Goal: Task Accomplishment & Management: Complete application form

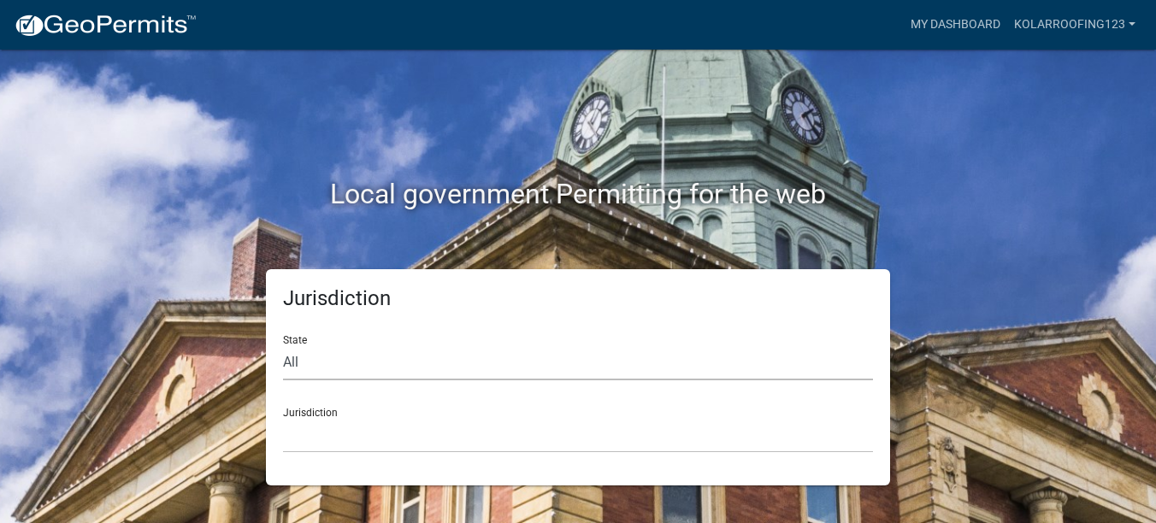
click at [363, 371] on select "All Colorado Georgia Indiana Iowa Kansas Minnesota Ohio South Carolina Wisconsin" at bounding box center [578, 363] width 590 height 35
select select "Indiana"
click at [283, 346] on select "All Colorado Georgia Indiana Iowa Kansas Minnesota Ohio South Carolina Wisconsin" at bounding box center [578, 363] width 590 height 35
click at [523, 442] on select "City of Charlestown, Indiana City of Jeffersonville, Indiana City of Logansport…" at bounding box center [578, 435] width 590 height 35
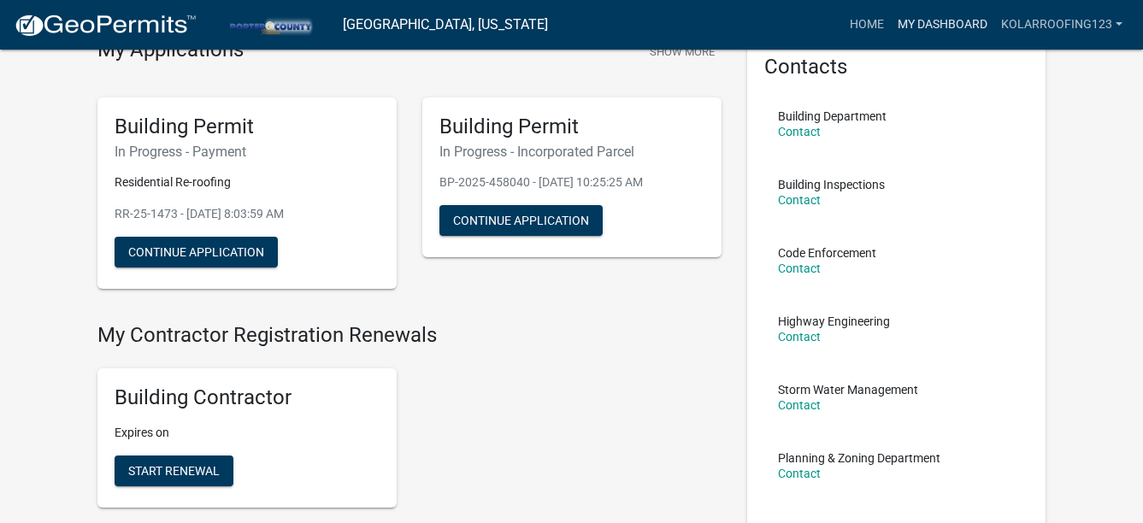
click at [960, 22] on link "My Dashboard" at bounding box center [942, 25] width 103 height 32
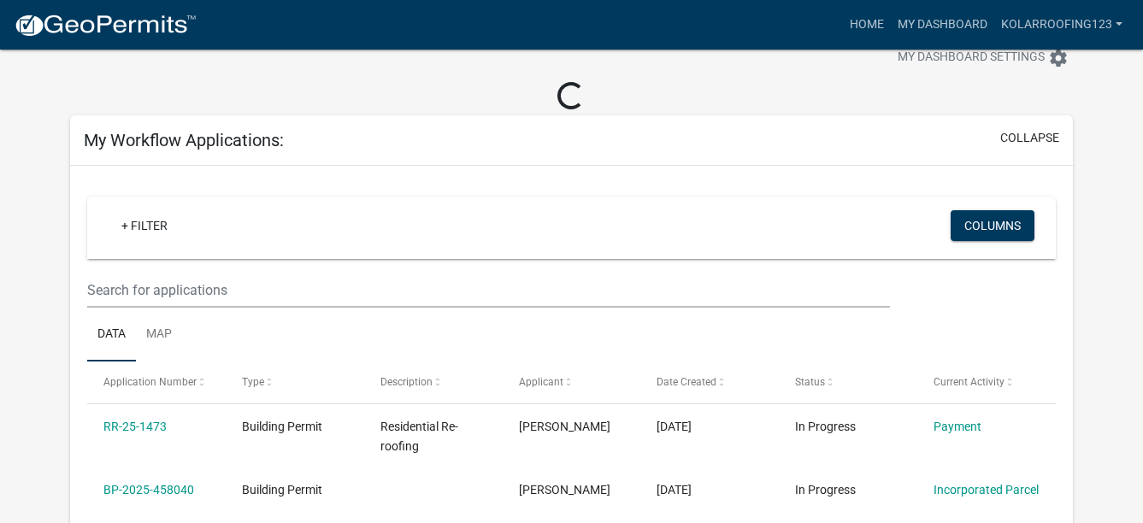
scroll to position [135, 0]
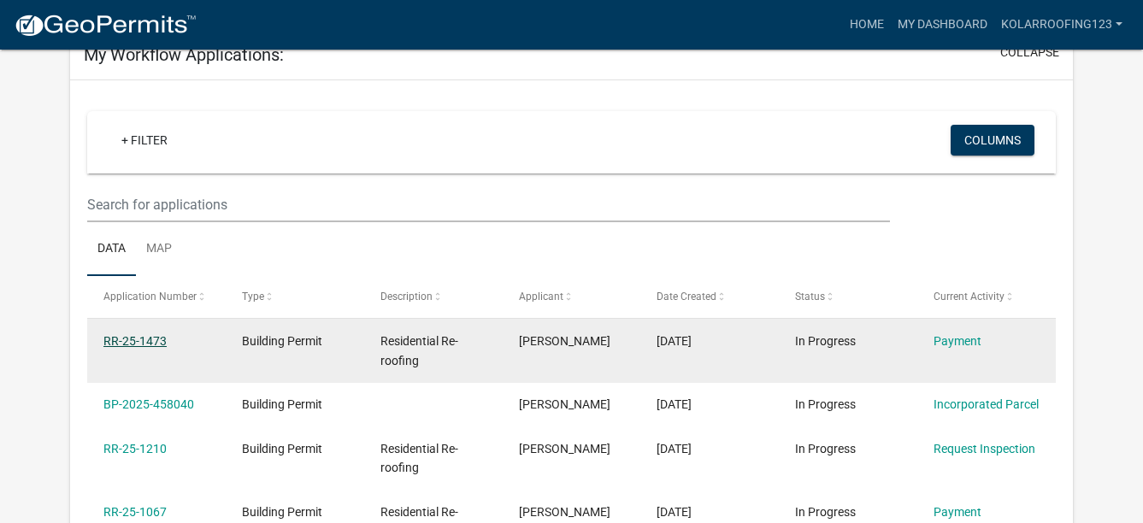
click at [144, 342] on link "RR-25-1473" at bounding box center [134, 341] width 63 height 14
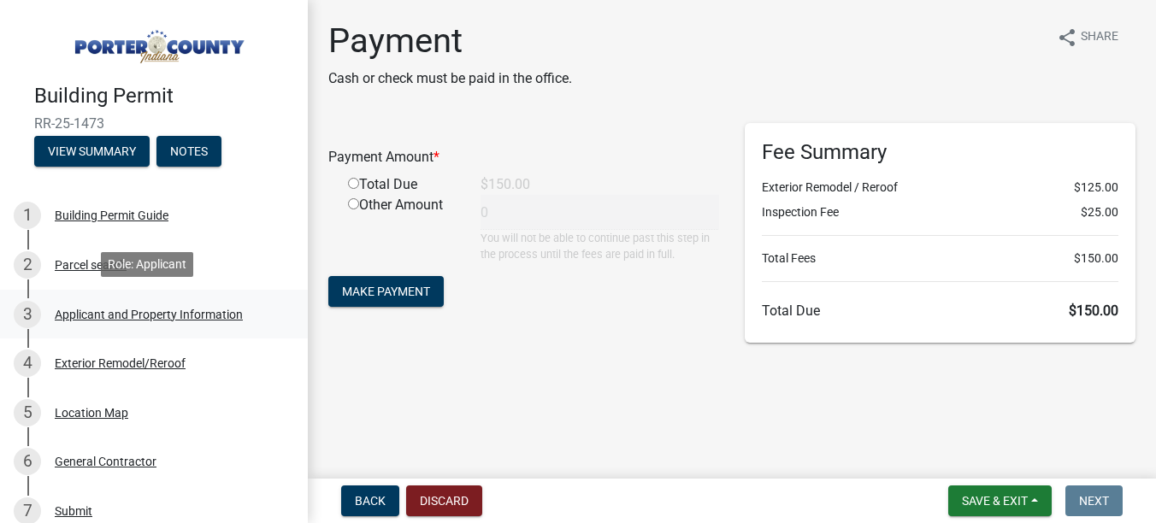
click at [92, 309] on div "Applicant and Property Information" at bounding box center [149, 315] width 188 height 12
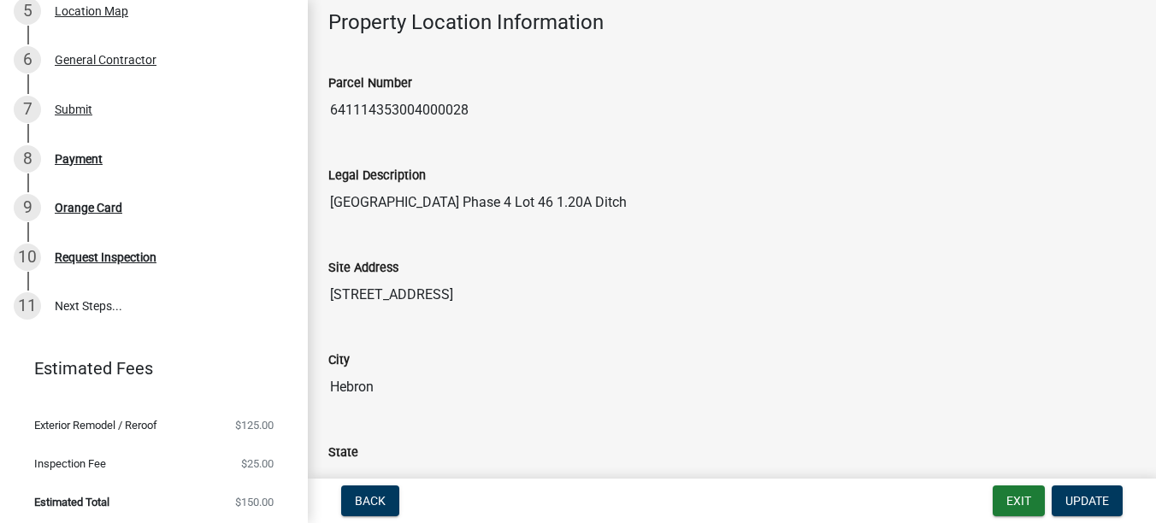
scroll to position [405, 0]
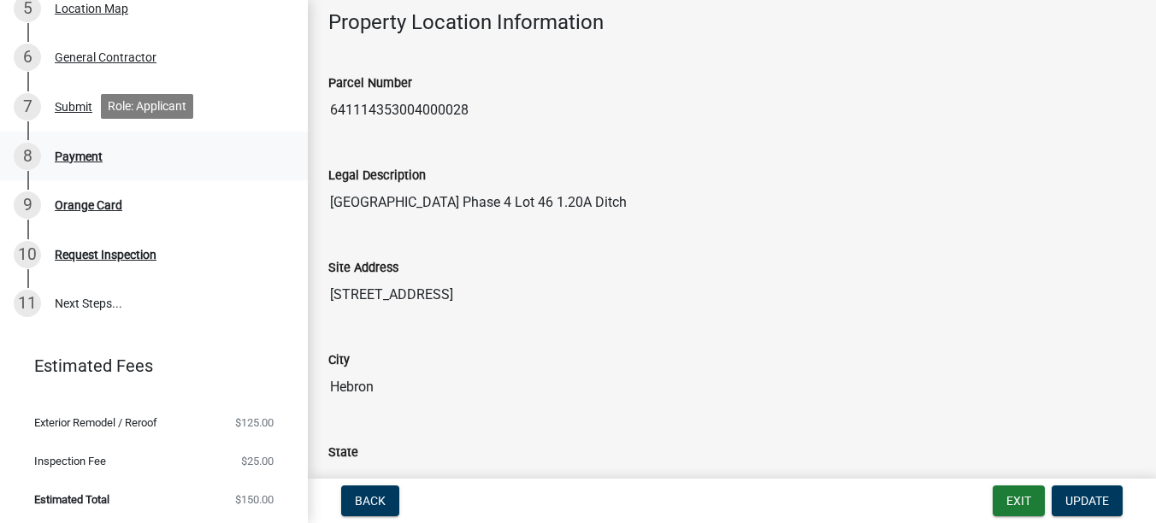
click at [76, 158] on div "Payment" at bounding box center [79, 157] width 48 height 12
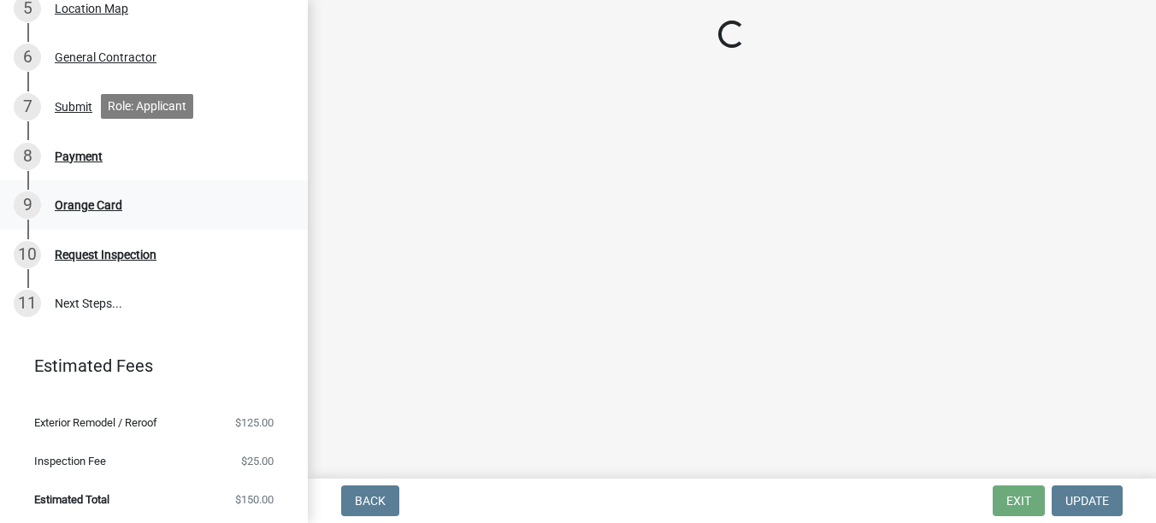
scroll to position [0, 0]
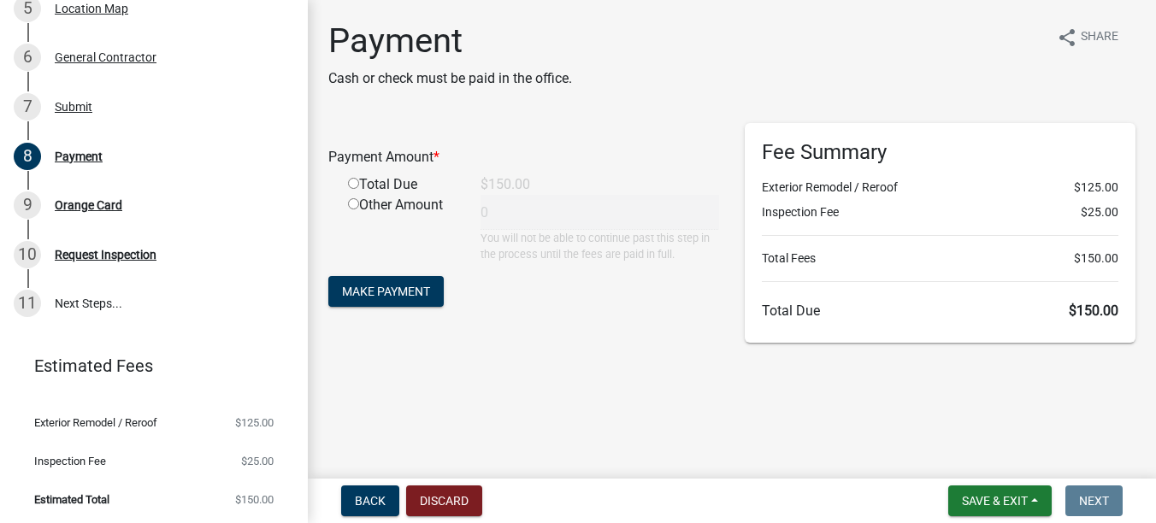
click at [359, 183] on div "Total Due" at bounding box center [401, 184] width 133 height 21
click at [351, 185] on input "radio" at bounding box center [353, 183] width 11 height 11
radio input "true"
type input "150"
click at [352, 292] on span "Make Payment" at bounding box center [386, 292] width 88 height 14
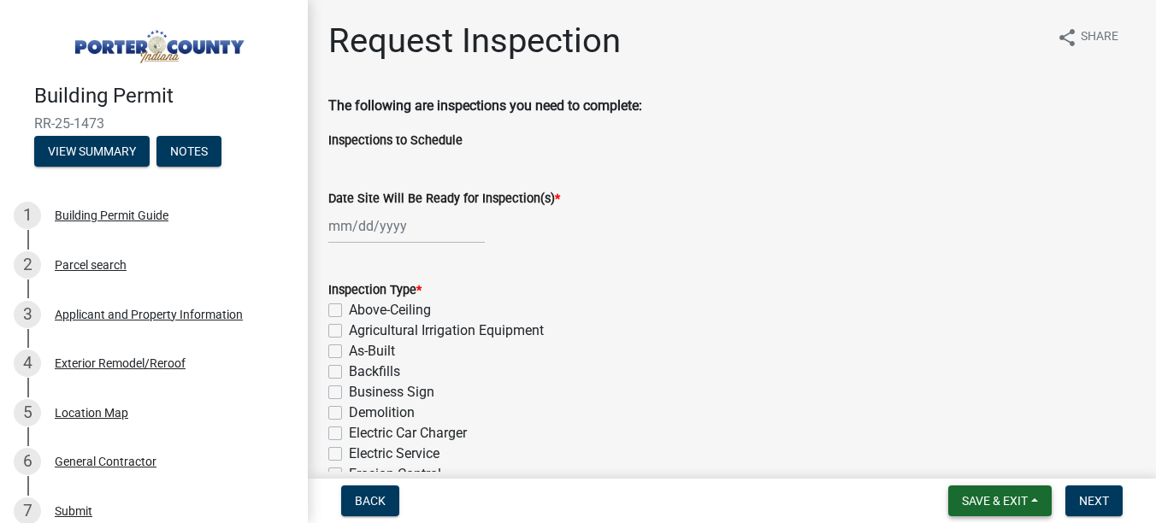
click at [1013, 501] on span "Save & Exit" at bounding box center [995, 501] width 66 height 14
click at [974, 450] on button "Save & Exit" at bounding box center [983, 456] width 137 height 41
